Goal: Navigation & Orientation: Find specific page/section

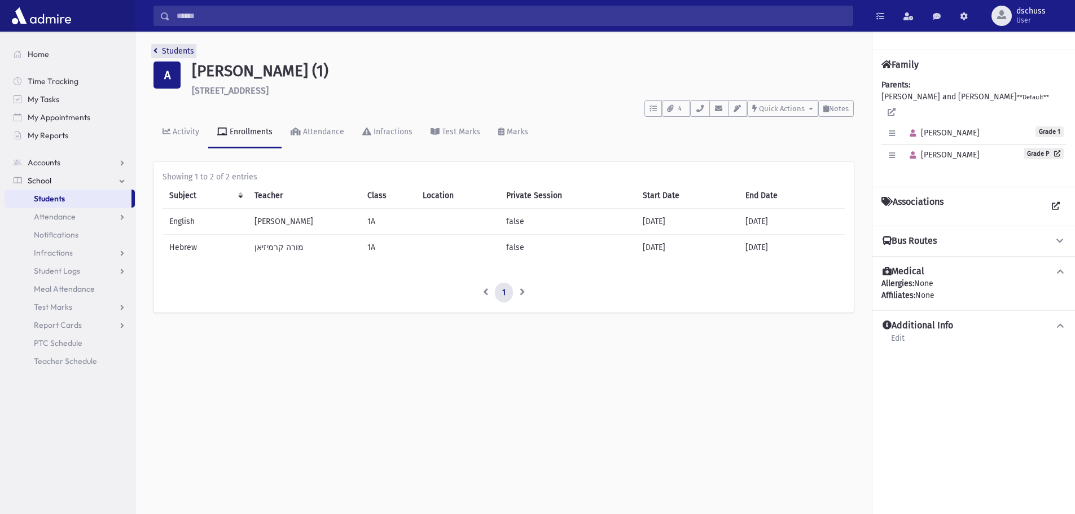
click at [173, 50] on link "Students" at bounding box center [173, 51] width 41 height 10
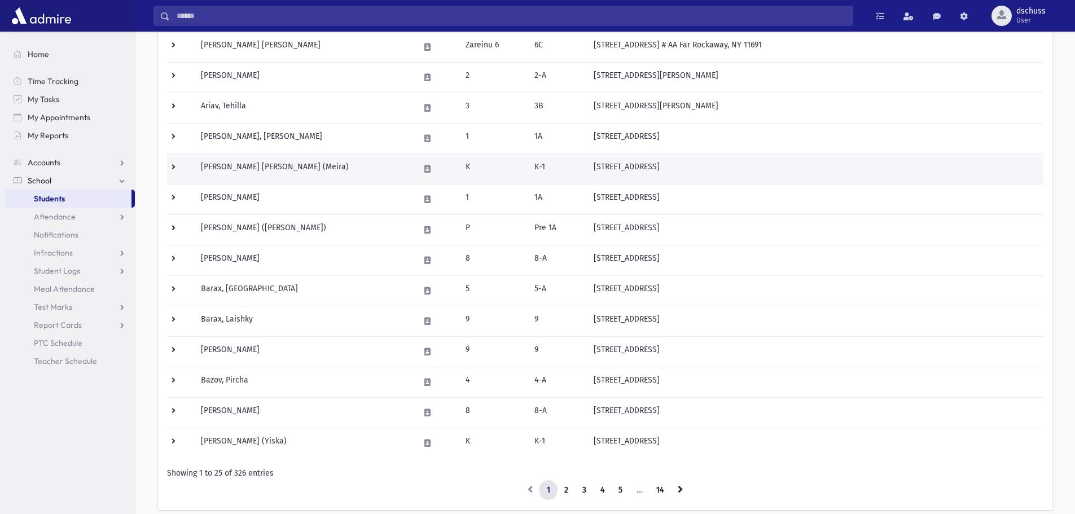
scroll to position [566, 0]
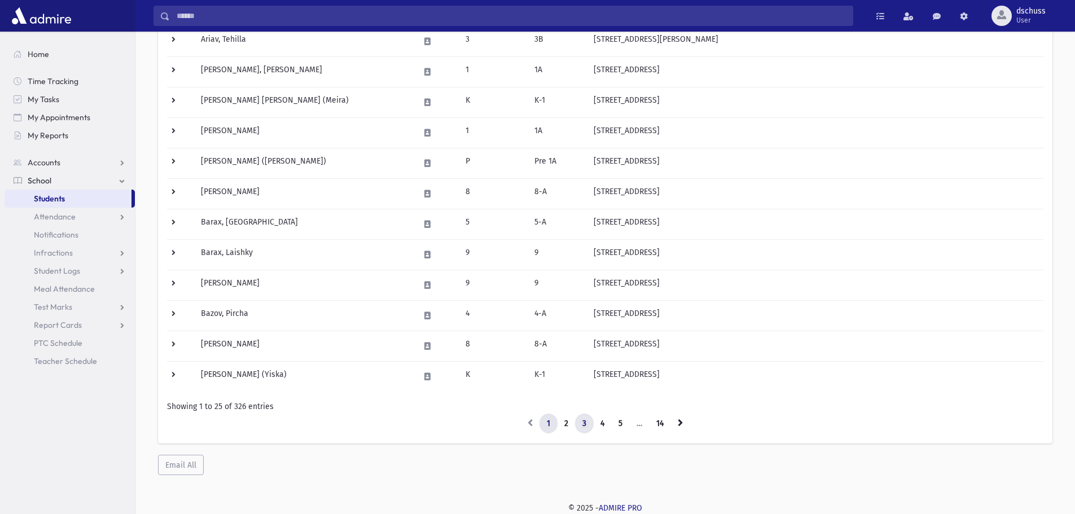
click at [579, 423] on link "3" at bounding box center [584, 424] width 19 height 20
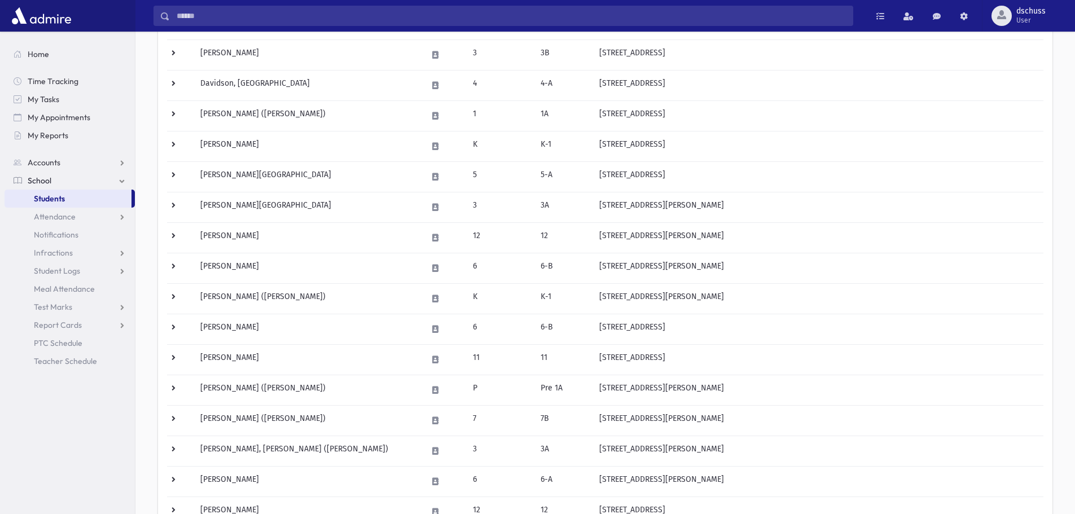
scroll to position [115, 0]
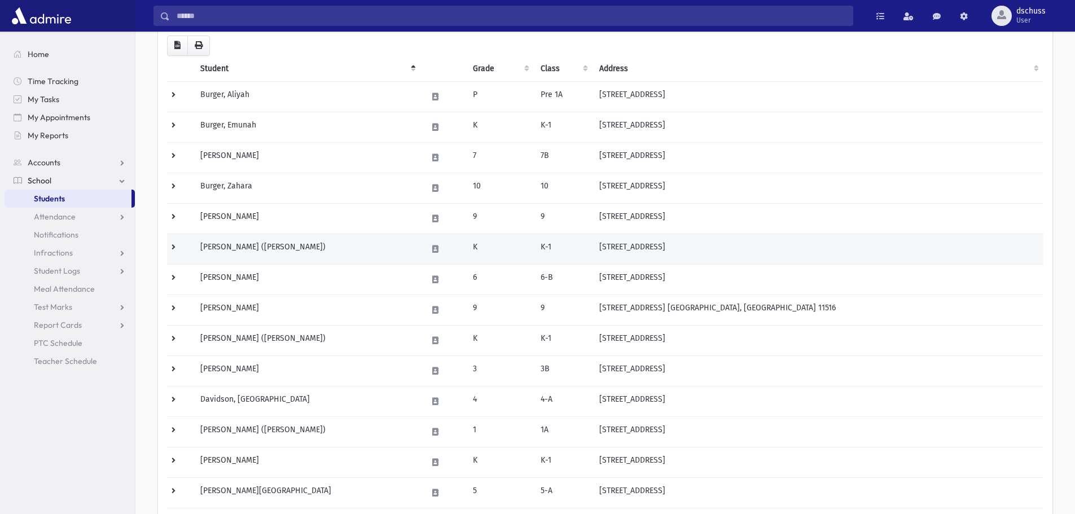
click at [292, 239] on td "Chafetz, Lily (Lily)" at bounding box center [307, 249] width 227 height 30
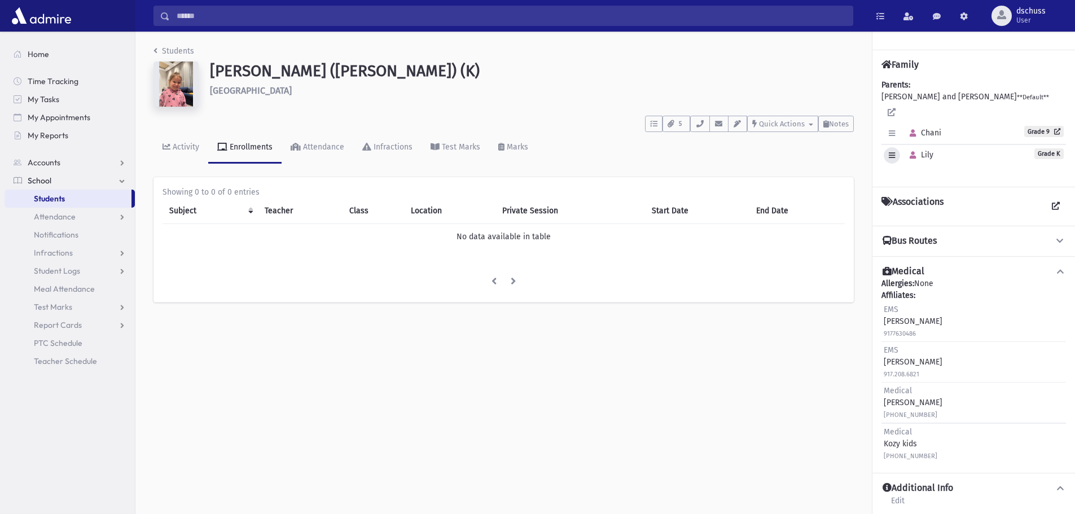
click at [890, 152] on icon "button" at bounding box center [892, 155] width 6 height 7
click at [913, 175] on link "Edit Individual" at bounding box center [929, 184] width 90 height 21
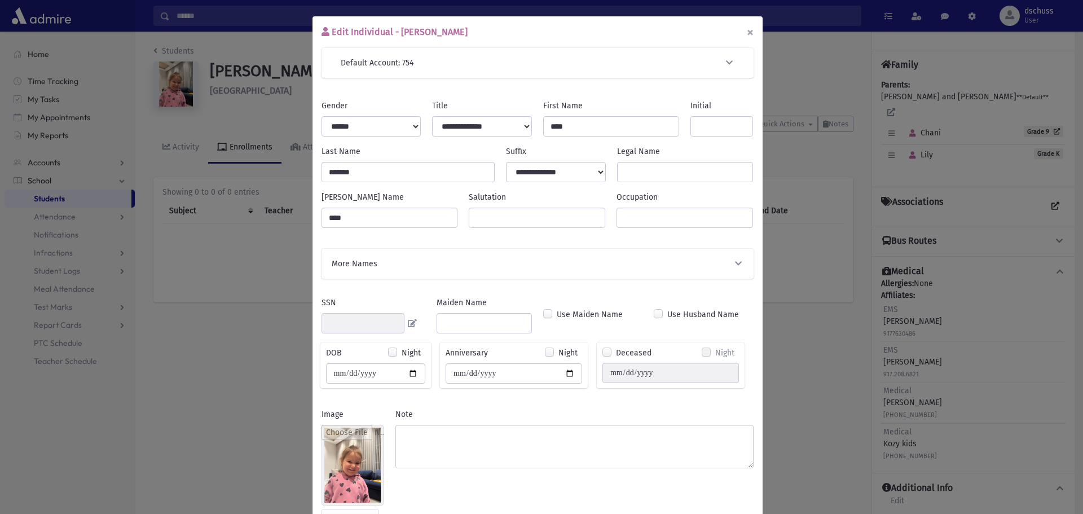
click at [744, 30] on button "×" at bounding box center [750, 32] width 25 height 32
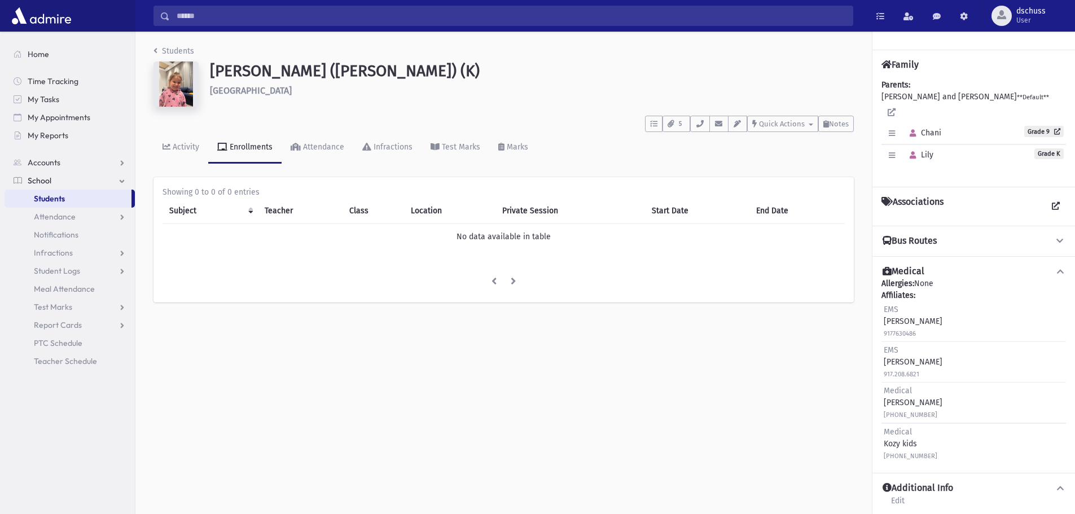
click at [937, 482] on h4 "Additional Info" at bounding box center [918, 488] width 71 height 12
click at [897, 494] on link "Edit" at bounding box center [897, 504] width 15 height 20
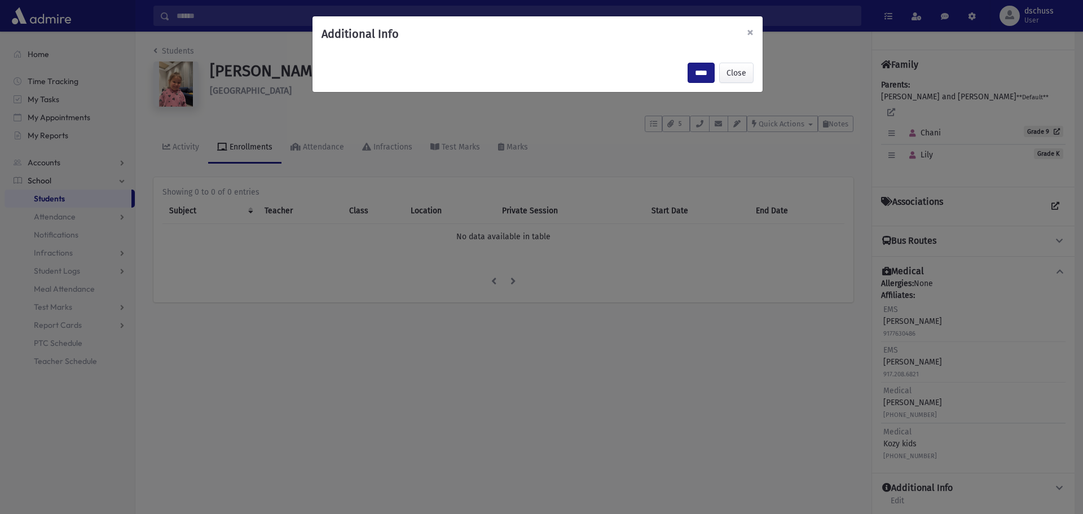
click at [747, 34] on span "×" at bounding box center [750, 32] width 7 height 16
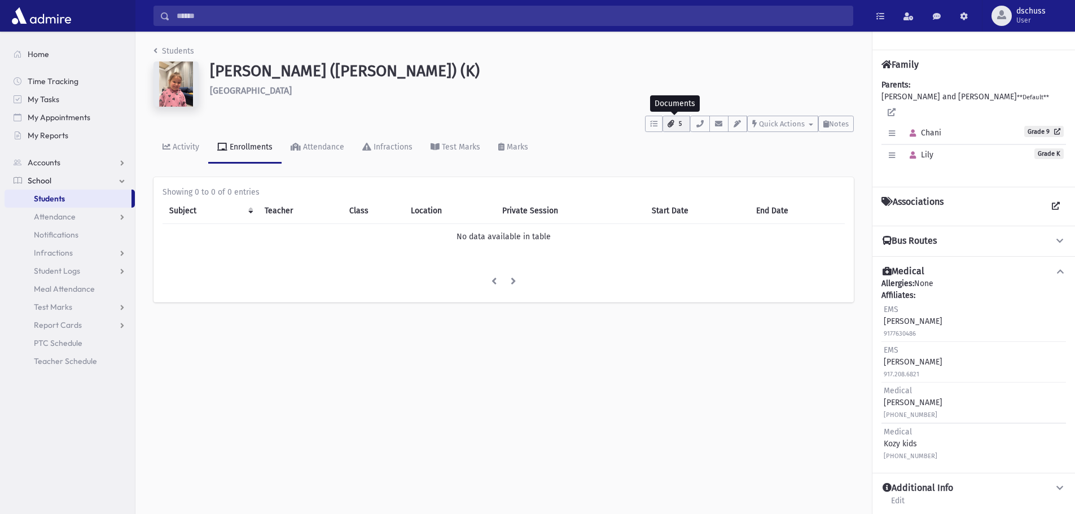
click at [673, 128] on button "5" at bounding box center [676, 124] width 28 height 16
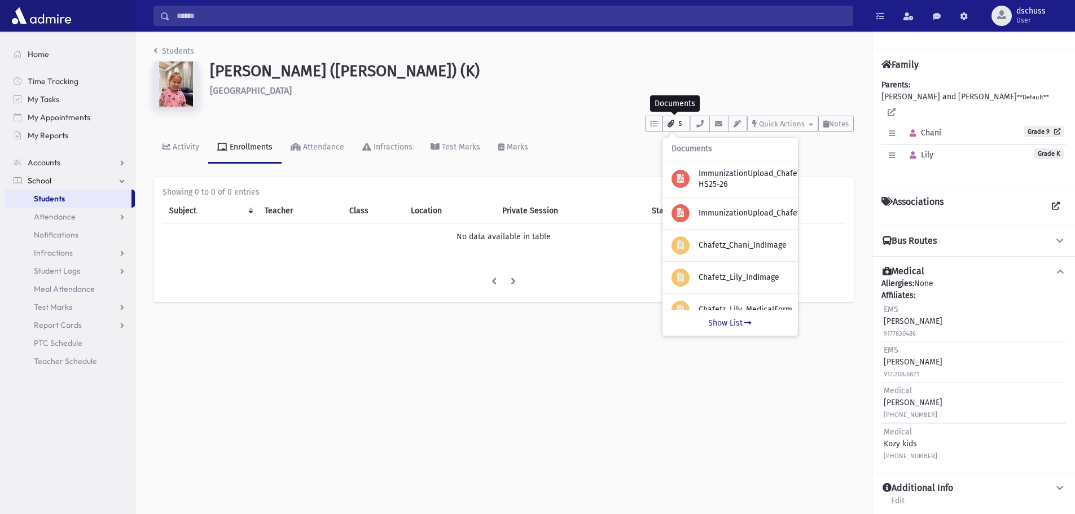
scroll to position [0, 59]
click at [521, 93] on h6 "748 Hillcrest Place Valley Stream" at bounding box center [532, 90] width 644 height 11
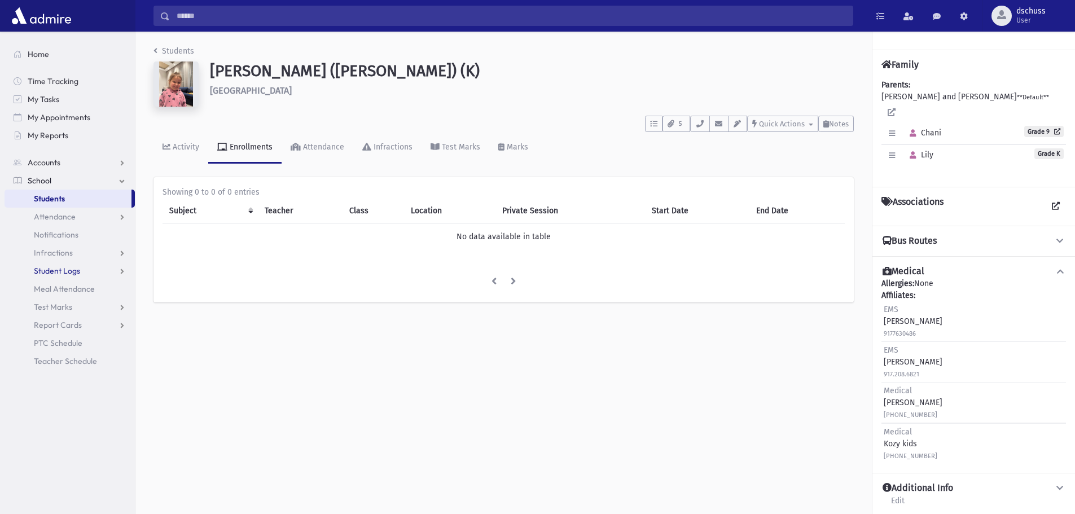
click at [71, 271] on span "Student Logs" at bounding box center [57, 271] width 46 height 10
click at [54, 288] on span "Entry" at bounding box center [52, 289] width 19 height 10
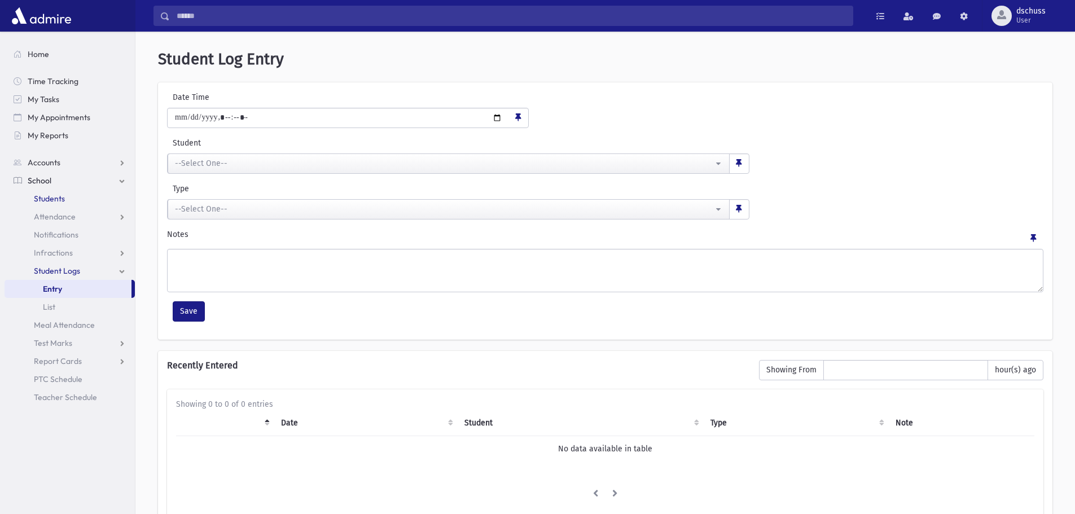
click at [43, 192] on link "Students" at bounding box center [70, 199] width 130 height 18
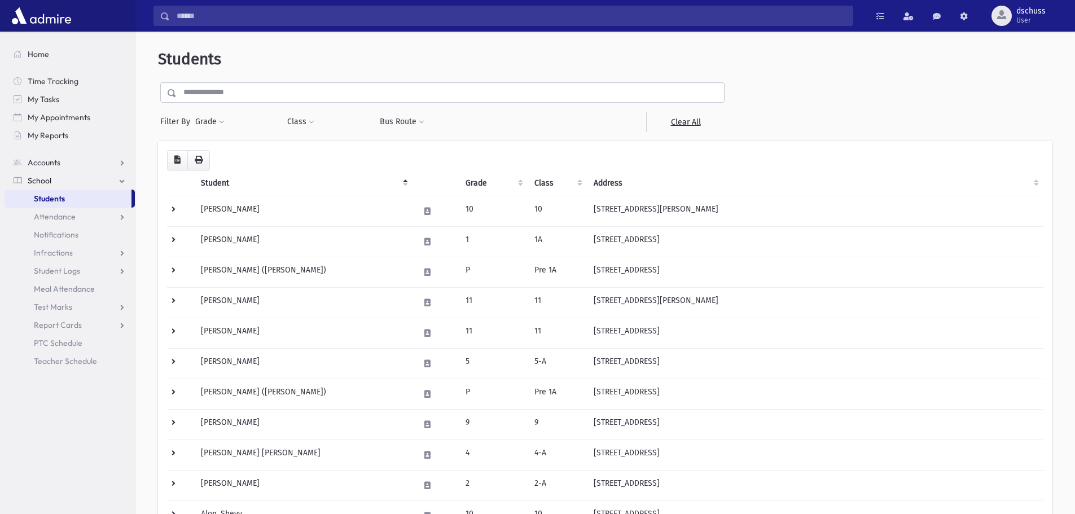
click at [419, 56] on header "Students" at bounding box center [605, 59] width 894 height 19
